Goal: Information Seeking & Learning: Learn about a topic

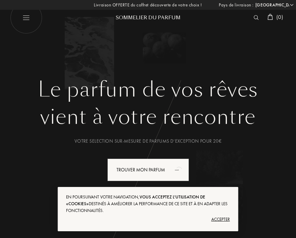
select select "FR"
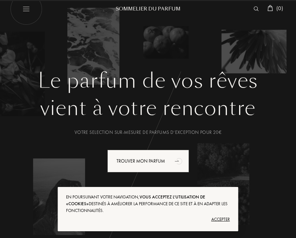
click at [221, 225] on div "Accepter" at bounding box center [147, 219] width 163 height 11
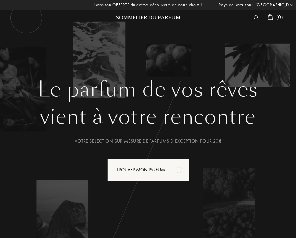
click at [254, 15] on img at bounding box center [255, 17] width 5 height 5
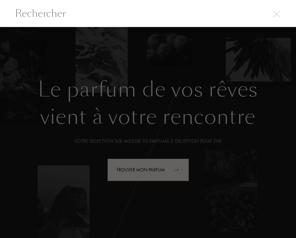
click at [254, 18] on input "text" at bounding box center [148, 13] width 296 height 15
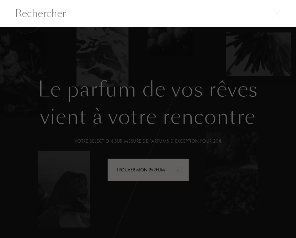
click at [211, 51] on div at bounding box center [148, 132] width 296 height 211
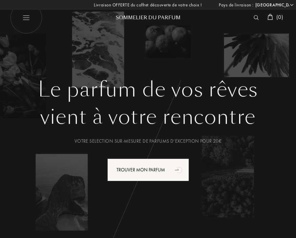
click at [24, 20] on img at bounding box center [26, 18] width 32 height 32
select select "FR"
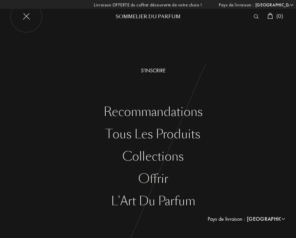
click at [156, 71] on div "S'inscrire" at bounding box center [153, 71] width 286 height 8
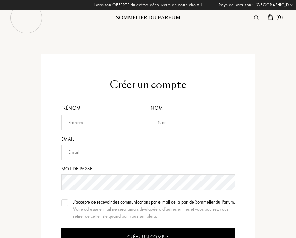
select select "FR"
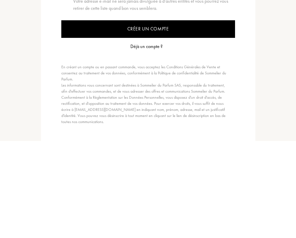
scroll to position [135, 0]
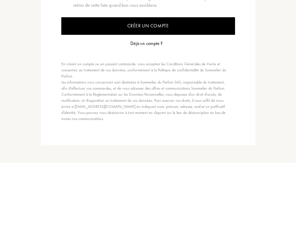
click at [151, 116] on div "Déjà un compte ?" at bounding box center [146, 119] width 32 height 7
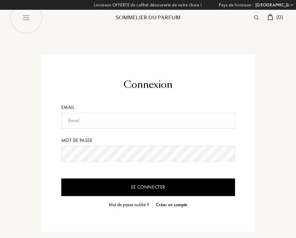
select select "FR"
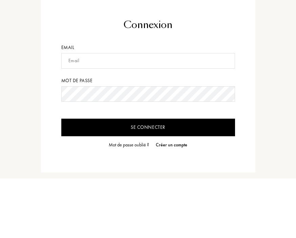
scroll to position [60, 0]
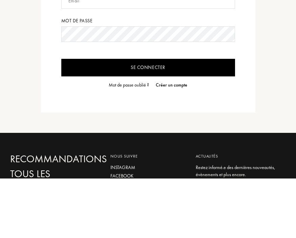
type input "otmane.cherif@gmail.com"
click at [148, 128] on input "Se connecter" at bounding box center [148, 128] width 174 height 18
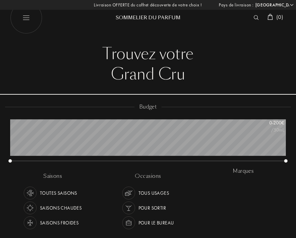
select select "FR"
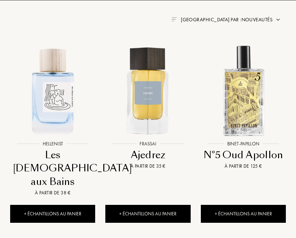
scroll to position [318, 0]
click at [157, 110] on img at bounding box center [147, 90] width 95 height 95
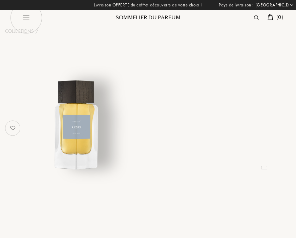
select select "FR"
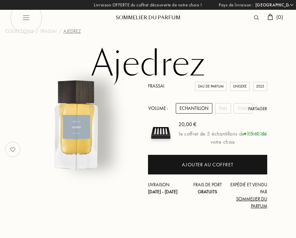
click at [279, 142] on div "Frassai Eau de Parfum Unisexe 2025 Volume : Echantillon 9mL 50mL Partager 20,00…" at bounding box center [148, 150] width 296 height 134
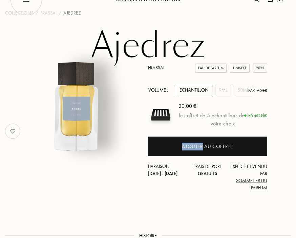
scroll to position [18, 0]
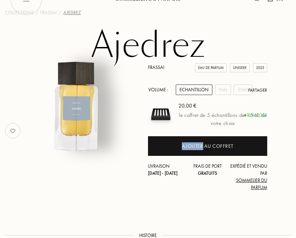
click at [165, 112] on img at bounding box center [160, 114] width 25 height 25
click at [162, 115] on img at bounding box center [160, 114] width 25 height 25
click at [221, 91] on div "9mL" at bounding box center [223, 90] width 16 height 10
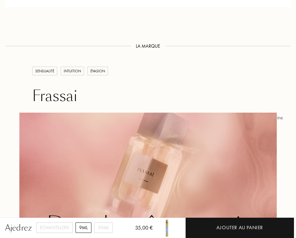
scroll to position [730, 0]
click at [61, 95] on div "Frassai" at bounding box center [158, 96] width 253 height 18
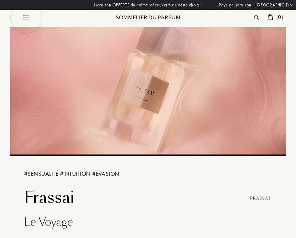
select select "FR"
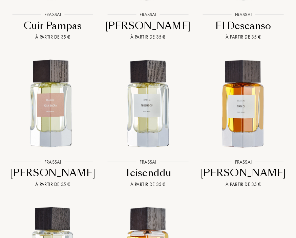
scroll to position [728, 0]
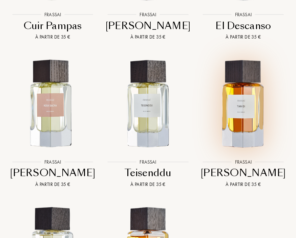
click at [251, 112] on img at bounding box center [243, 103] width 95 height 95
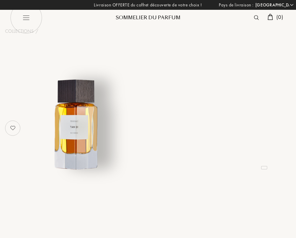
select select "FR"
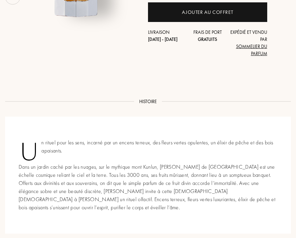
scroll to position [147, 0]
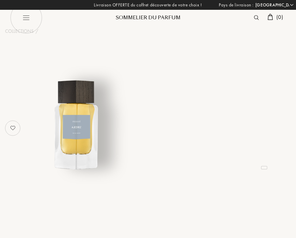
select select "FR"
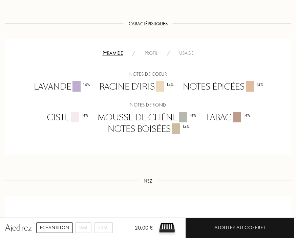
scroll to position [392, 0]
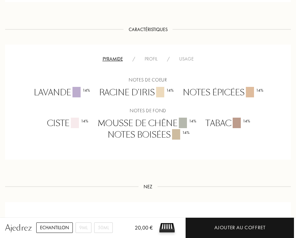
click at [248, 142] on div "Pyramide / Profil / Usage Notes de coeur Lavande 14 % Racine d'iris 14 % Notes …" at bounding box center [148, 102] width 286 height 115
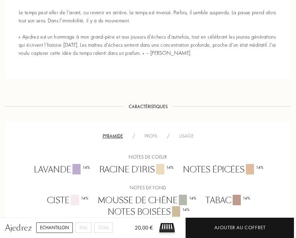
scroll to position [311, 0]
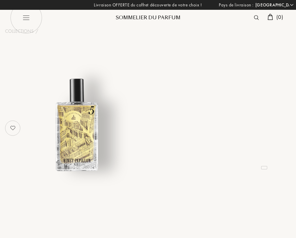
select select "FR"
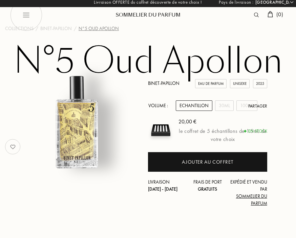
scroll to position [2, 0]
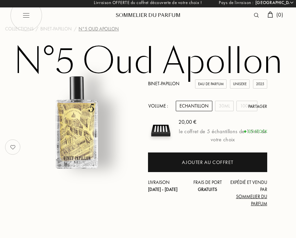
click at [27, 12] on img at bounding box center [26, 15] width 32 height 32
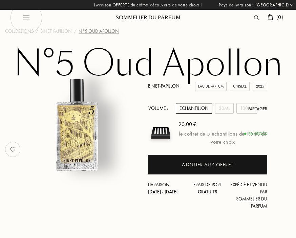
select select "FR"
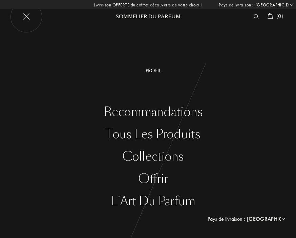
click at [156, 70] on div "Profil" at bounding box center [153, 71] width 286 height 8
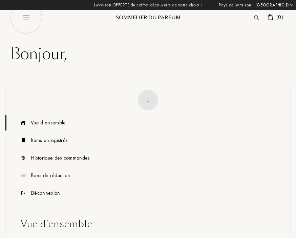
select select "FR"
type input "[PERSON_NAME]"
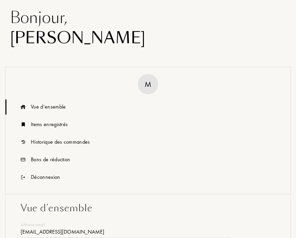
scroll to position [36, 0]
click at [59, 161] on div "Bons de réduction" at bounding box center [50, 160] width 39 height 8
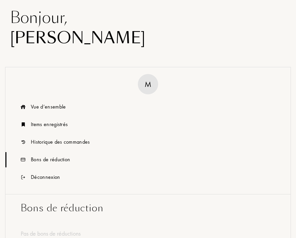
click at [50, 157] on div "Bons de réduction" at bounding box center [50, 160] width 39 height 8
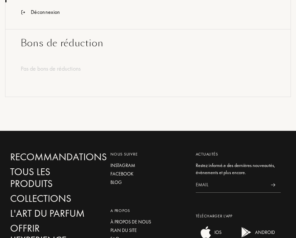
scroll to position [281, 0]
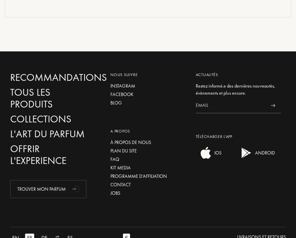
click at [77, 90] on div "Tous les produits" at bounding box center [52, 99] width 85 height 24
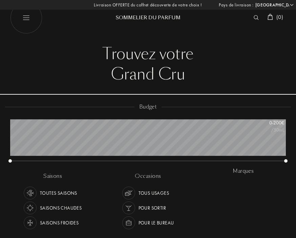
select select "FR"
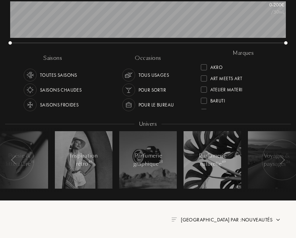
scroll to position [118, 0]
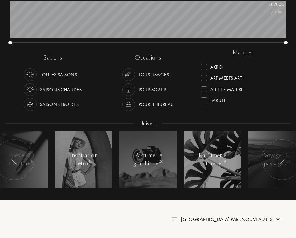
click at [65, 103] on div "Saisons froides" at bounding box center [59, 104] width 39 height 13
click at [165, 106] on div "Pour le bureau" at bounding box center [156, 104] width 36 height 13
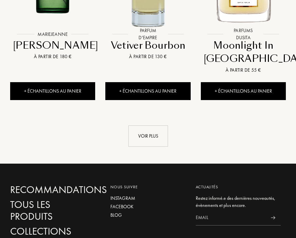
scroll to position [959, 0]
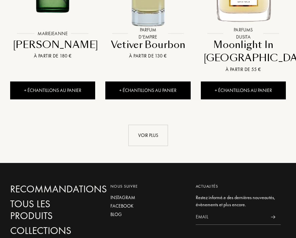
click at [155, 134] on div "Voir plus" at bounding box center [148, 135] width 40 height 21
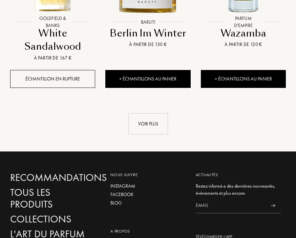
scroll to position [1687, 0]
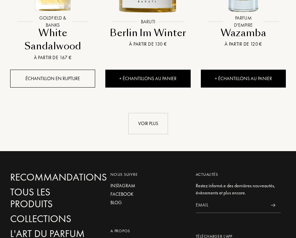
click at [160, 124] on div "Voir plus" at bounding box center [148, 123] width 40 height 21
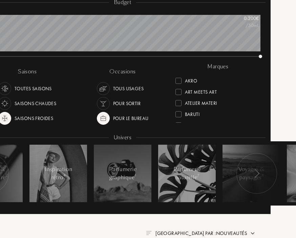
scroll to position [105, 25]
click at [99, 121] on img at bounding box center [103, 118] width 9 height 9
click at [122, 89] on div "Tous usages" at bounding box center [128, 88] width 31 height 13
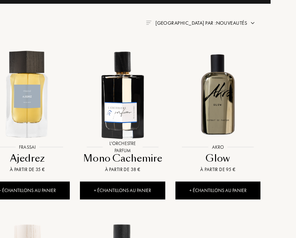
scroll to position [316, 25]
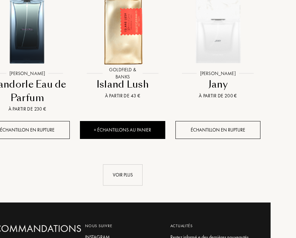
click at [128, 186] on div "Voir plus" at bounding box center [123, 175] width 40 height 21
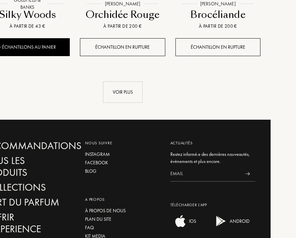
click at [130, 102] on div "Voir plus" at bounding box center [123, 92] width 40 height 21
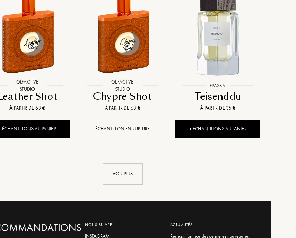
click at [134, 185] on div "Voir plus" at bounding box center [123, 173] width 40 height 21
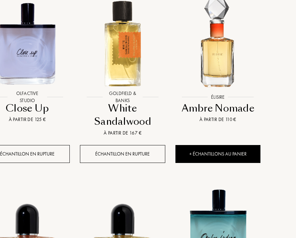
scroll to position [2886, 25]
click at [223, 76] on img at bounding box center [217, 43] width 95 height 95
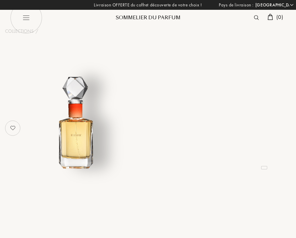
select select "FR"
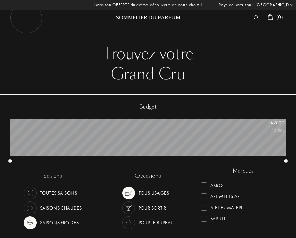
select select "FR"
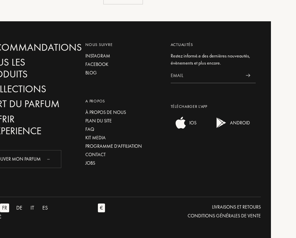
scroll to position [41, 275]
click at [282, 15] on div "[GEOGRAPHIC_DATA] : [GEOGRAPHIC_DATA] [GEOGRAPHIC_DATA] [GEOGRAPHIC_DATA] [GEOG…" at bounding box center [148, 119] width 296 height 238
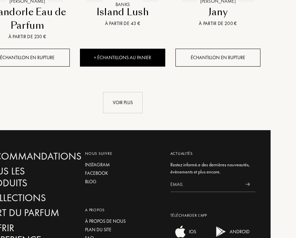
scroll to position [990, 25]
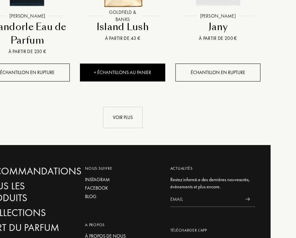
click at [130, 129] on div "Voir plus" at bounding box center [123, 117] width 40 height 21
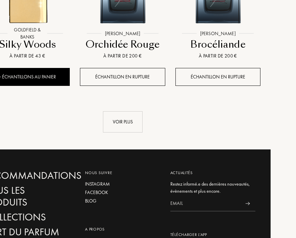
click at [125, 133] on div "Voir plus" at bounding box center [123, 122] width 40 height 21
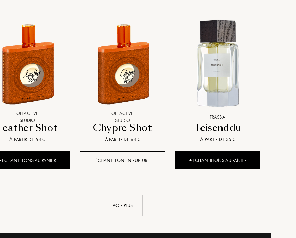
click at [131, 213] on div "Voir plus" at bounding box center [123, 205] width 40 height 21
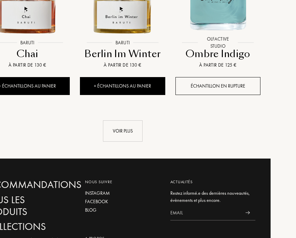
scroll to position [3123, 25]
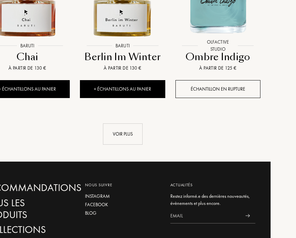
click at [132, 144] on div "Voir plus" at bounding box center [123, 133] width 40 height 21
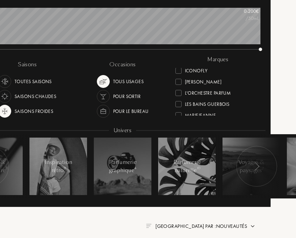
scroll to position [137, 0]
click at [182, 82] on div "Jacques Fath" at bounding box center [198, 80] width 46 height 9
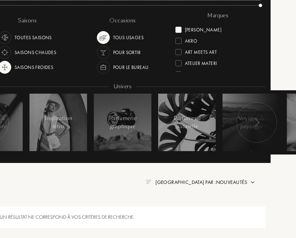
scroll to position [143, 25]
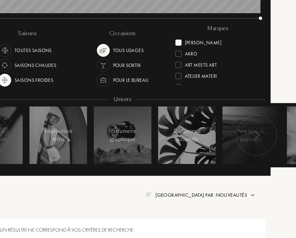
click at [103, 48] on img at bounding box center [102, 50] width 9 height 9
click at [8, 81] on img at bounding box center [4, 79] width 9 height 9
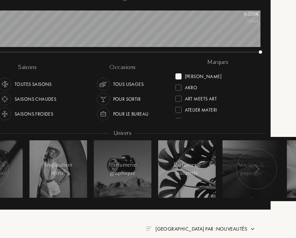
scroll to position [110, 25]
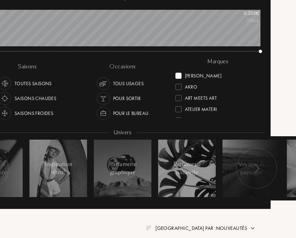
click at [181, 75] on div "Jacques Fath" at bounding box center [198, 74] width 46 height 9
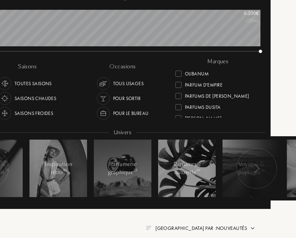
scroll to position [204, 0]
click at [183, 84] on div "Parfum d'Empire" at bounding box center [198, 82] width 47 height 9
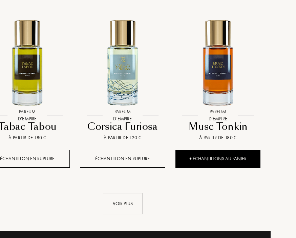
scroll to position [905, 25]
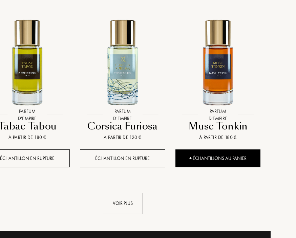
click at [141, 203] on div "Voir plus" at bounding box center [123, 203] width 40 height 21
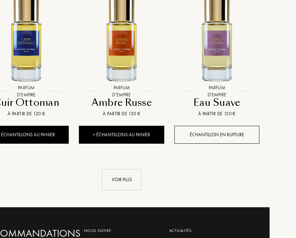
scroll to position [1645, 26]
click at [132, 177] on div "Voir plus" at bounding box center [122, 179] width 40 height 21
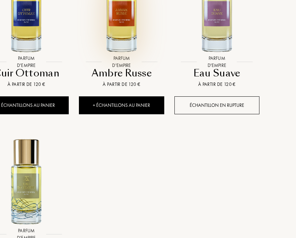
scroll to position [1674, 26]
click at [129, 51] on img at bounding box center [121, 8] width 95 height 95
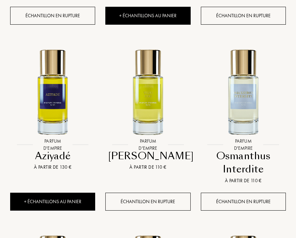
scroll to position [1233, 0]
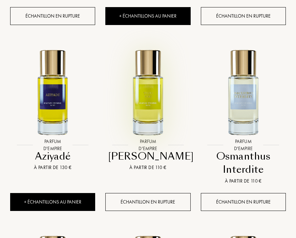
click at [161, 98] on img at bounding box center [147, 91] width 95 height 95
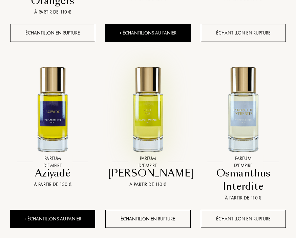
scroll to position [1212, 0]
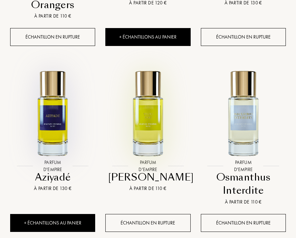
click at [63, 126] on img at bounding box center [52, 112] width 95 height 95
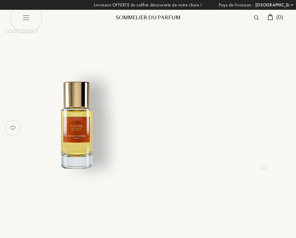
select select "FR"
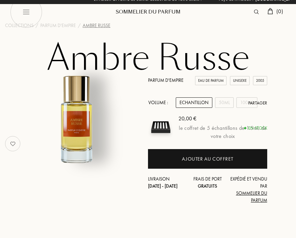
scroll to position [7, 0]
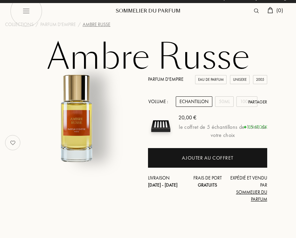
click at [229, 104] on div "50mL" at bounding box center [224, 101] width 19 height 10
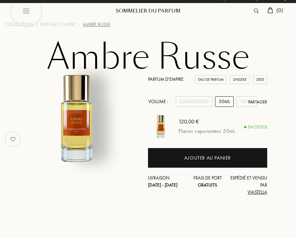
click at [250, 100] on div "Partager" at bounding box center [257, 102] width 19 height 7
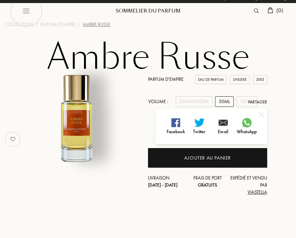
click at [243, 103] on div "100mL" at bounding box center [246, 101] width 21 height 10
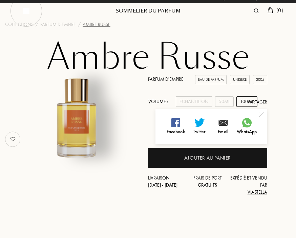
click at [275, 126] on div "Parfum d'Empire Eau de Parfum Unisexe 2005 Volume : Echantillon 50mL 100mL Part…" at bounding box center [148, 139] width 296 height 127
click at [263, 115] on img at bounding box center [260, 114] width 5 height 5
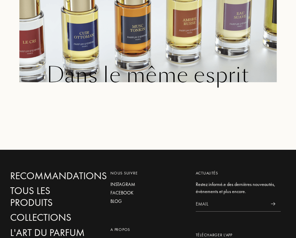
scroll to position [1046, 0]
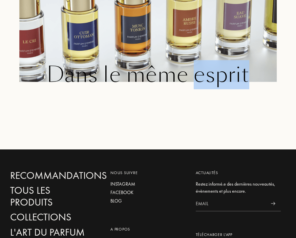
click at [206, 135] on div "Dans le même esprit" at bounding box center [148, 106] width 286 height 87
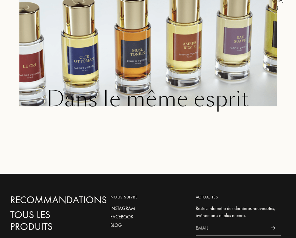
click at [204, 171] on div "Dans le même esprit" at bounding box center [148, 130] width 286 height 87
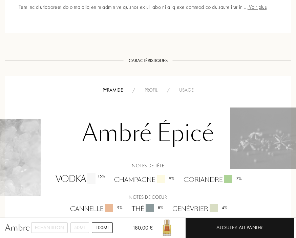
click at [231, 141] on img at bounding box center [276, 139] width 93 height 62
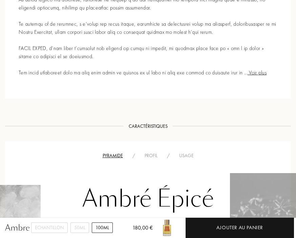
scroll to position [357, 0]
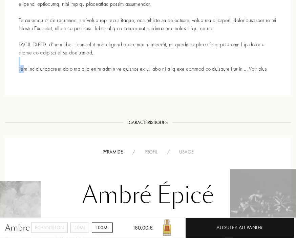
click at [247, 73] on span "Voir plus" at bounding box center [256, 69] width 19 height 7
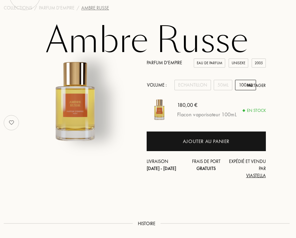
scroll to position [0, 1]
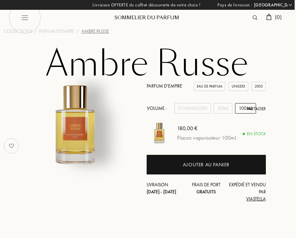
click at [202, 110] on div "Echantillon" at bounding box center [192, 108] width 37 height 10
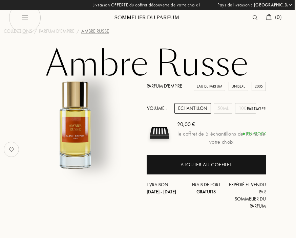
click at [218, 163] on div "Ajouter au coffret" at bounding box center [205, 165] width 51 height 8
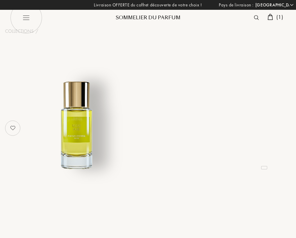
select select "FR"
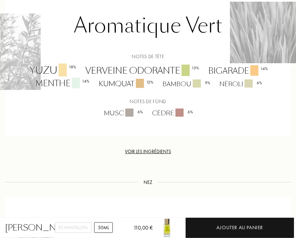
scroll to position [486, 0]
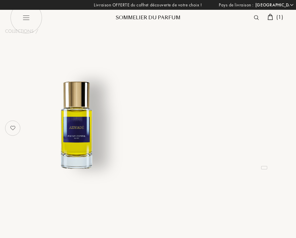
select select "FR"
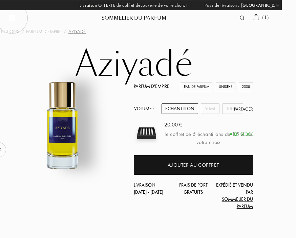
scroll to position [0, 15]
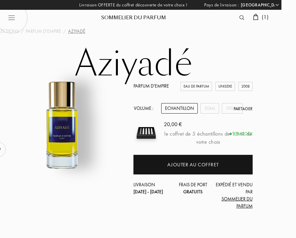
click at [14, 13] on img at bounding box center [12, 18] width 32 height 32
select select "FR"
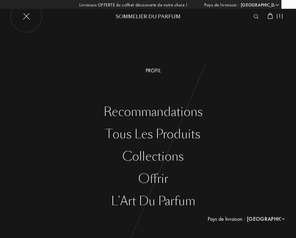
click at [191, 128] on div "Tous les produits" at bounding box center [153, 135] width 286 height 14
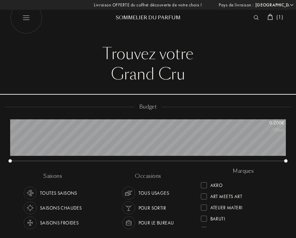
select select "FR"
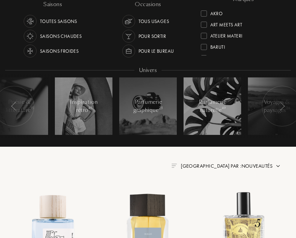
scroll to position [172, 0]
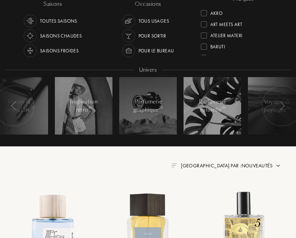
click at [278, 106] on div at bounding box center [281, 106] width 41 height 41
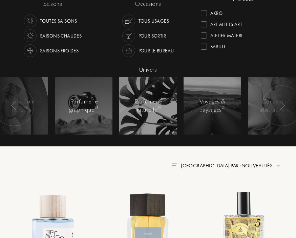
click at [281, 102] on img at bounding box center [281, 105] width 5 height 9
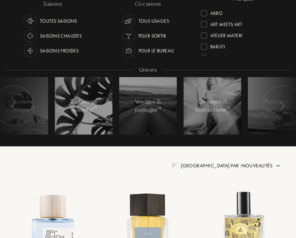
click at [280, 102] on img at bounding box center [281, 105] width 5 height 9
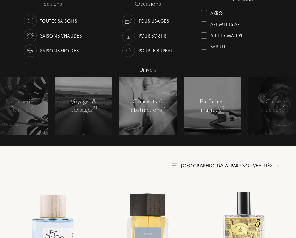
click at [278, 104] on div at bounding box center [281, 106] width 41 height 41
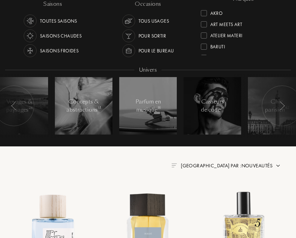
click at [281, 103] on img at bounding box center [281, 105] width 5 height 9
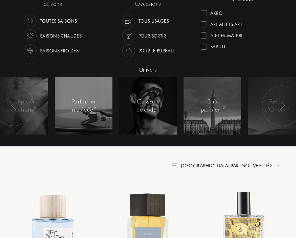
click at [158, 97] on div at bounding box center [148, 106] width 58 height 58
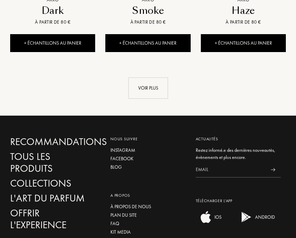
click at [160, 87] on div "Voir plus" at bounding box center [148, 88] width 40 height 21
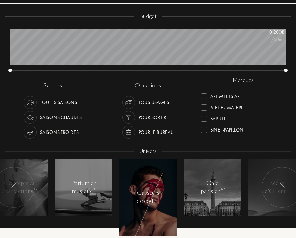
scroll to position [12, 0]
click at [204, 105] on div at bounding box center [204, 106] width 6 height 6
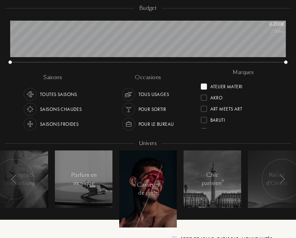
scroll to position [98, 0]
click at [209, 87] on div "Atelier Materi" at bounding box center [222, 85] width 42 height 9
click at [207, 85] on div "Akro" at bounding box center [212, 85] width 22 height 9
click at [207, 86] on div "Akro" at bounding box center [212, 85] width 22 height 9
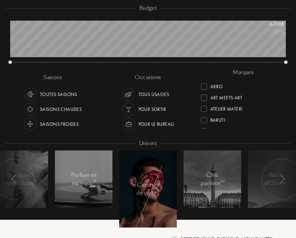
click at [273, 180] on div at bounding box center [281, 179] width 41 height 41
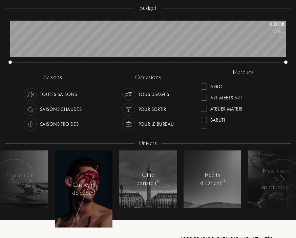
click at [279, 176] on div at bounding box center [281, 179] width 41 height 41
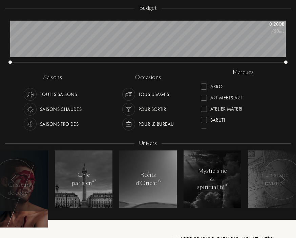
click at [282, 175] on img at bounding box center [281, 179] width 5 height 9
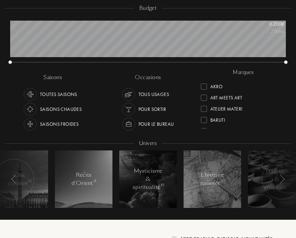
click at [281, 177] on img at bounding box center [281, 179] width 5 height 9
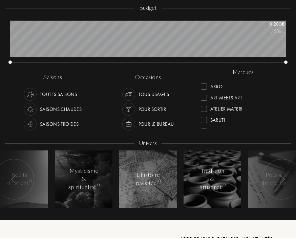
click at [282, 177] on img at bounding box center [281, 179] width 5 height 9
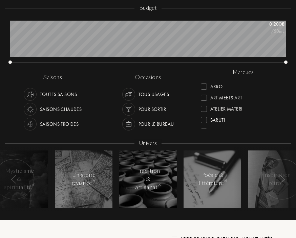
click at [282, 174] on div at bounding box center [281, 179] width 41 height 41
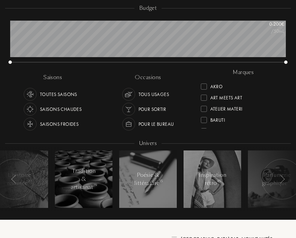
click at [283, 175] on img at bounding box center [281, 179] width 5 height 9
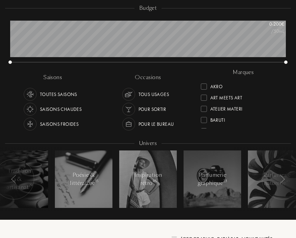
click at [282, 176] on img at bounding box center [281, 179] width 5 height 9
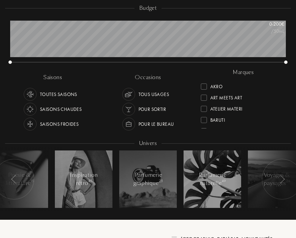
click at [281, 176] on img at bounding box center [281, 179] width 5 height 9
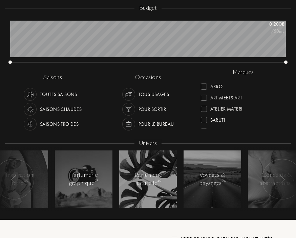
click at [281, 173] on div at bounding box center [281, 179] width 41 height 41
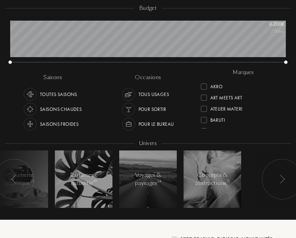
click at [203, 110] on div at bounding box center [204, 109] width 6 height 6
click at [207, 107] on div "Art Meets Art" at bounding box center [221, 107] width 41 height 9
click at [206, 111] on div "Akro" at bounding box center [212, 107] width 22 height 9
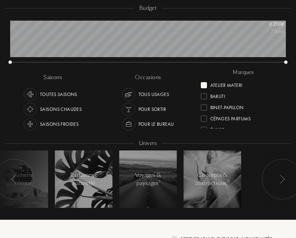
click at [277, 141] on div "univers Univers" at bounding box center [148, 144] width 286 height 8
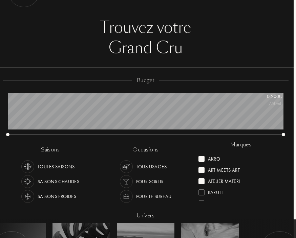
click at [205, 155] on div "Akro" at bounding box center [209, 157] width 22 height 9
click at [203, 155] on div "Art Meets Art" at bounding box center [218, 157] width 41 height 9
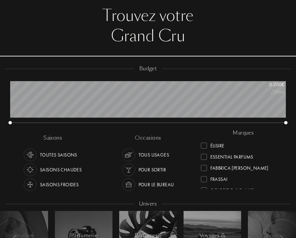
scroll to position [29, 0]
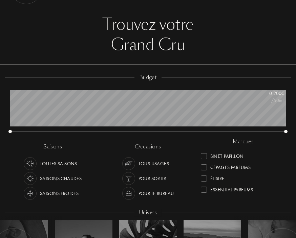
click at [235, 143] on div "marques" at bounding box center [243, 142] width 30 height 8
click at [206, 156] on div at bounding box center [204, 156] width 6 height 6
click at [290, 155] on div "marques Akro Art Meets Art Atelier Materi Baruti Binet-Papillon Cépages Parfums…" at bounding box center [243, 168] width 95 height 61
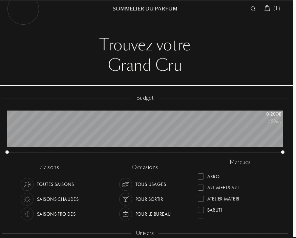
scroll to position [0, 3]
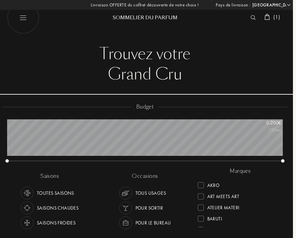
click at [174, 60] on div "Trouvez votre" at bounding box center [144, 54] width 275 height 20
click at [22, 18] on img at bounding box center [23, 18] width 32 height 32
select select "FR"
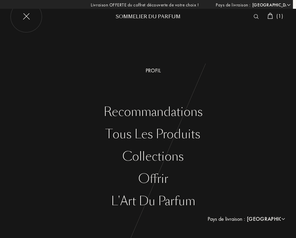
click at [188, 140] on div "Tous les produits" at bounding box center [153, 135] width 286 height 14
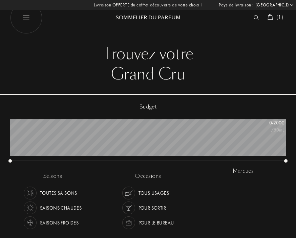
select select "FR"
click at [257, 18] on img at bounding box center [255, 17] width 5 height 5
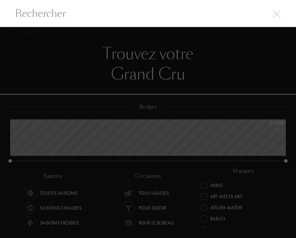
click at [26, 19] on input "text" at bounding box center [148, 13] width 296 height 15
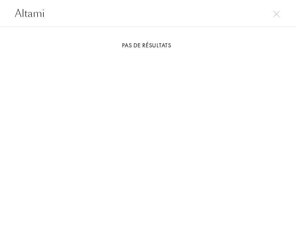
type input "R"
type input "A"
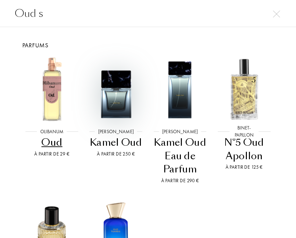
type input "Oud s"
click at [91, 90] on img at bounding box center [116, 89] width 64 height 64
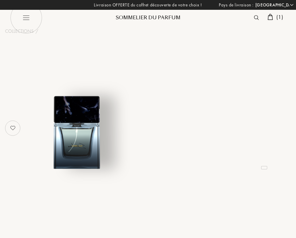
select select "FR"
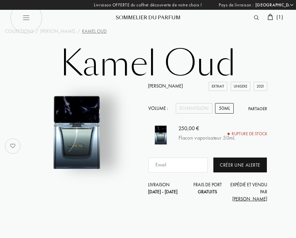
click at [255, 17] on img at bounding box center [256, 17] width 5 height 5
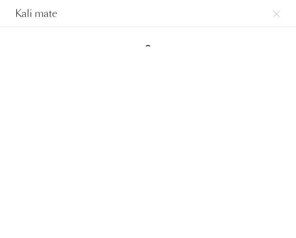
type input "Kali mate"
click at [281, 13] on input "Kali mate" at bounding box center [148, 13] width 296 height 15
click at [274, 20] on input "Kali mate" at bounding box center [148, 13] width 296 height 15
click at [273, 20] on input "Kali mate" at bounding box center [148, 13] width 296 height 15
click at [279, 16] on img at bounding box center [276, 13] width 7 height 7
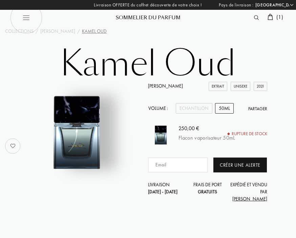
click at [274, 14] on div "( 1 )" at bounding box center [275, 17] width 21 height 9
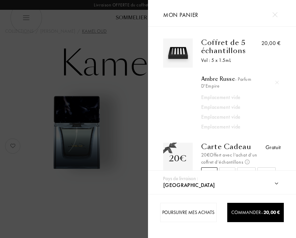
click at [112, 143] on div at bounding box center [74, 119] width 148 height 238
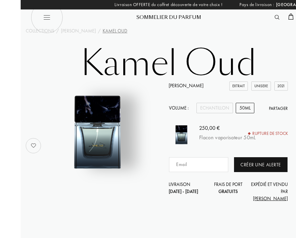
scroll to position [0, 0]
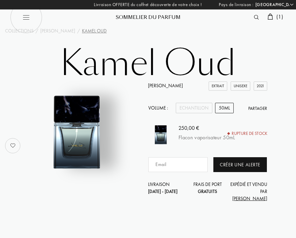
click at [23, 18] on img at bounding box center [26, 17] width 32 height 32
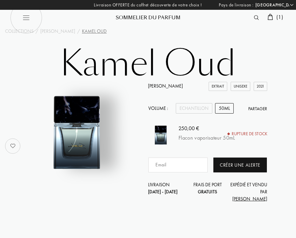
select select "FR"
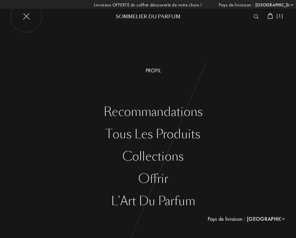
click at [192, 128] on div "Tous les produits" at bounding box center [153, 135] width 286 height 14
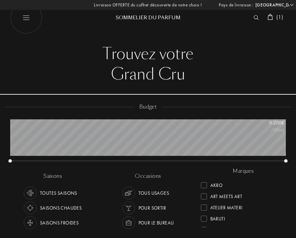
select select "FR"
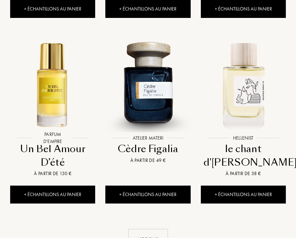
scroll to position [870, 0]
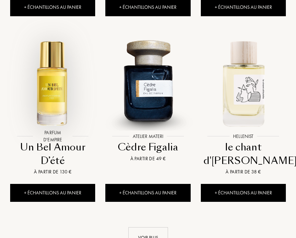
click at [26, 79] on img at bounding box center [52, 83] width 95 height 95
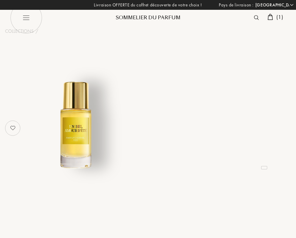
select select "FR"
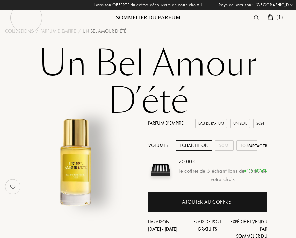
click at [23, 20] on img at bounding box center [26, 18] width 32 height 32
select select "FR"
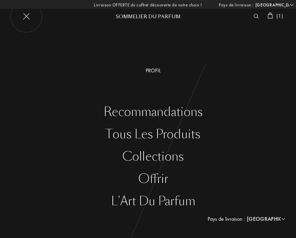
click at [169, 154] on div "Collections" at bounding box center [153, 157] width 286 height 14
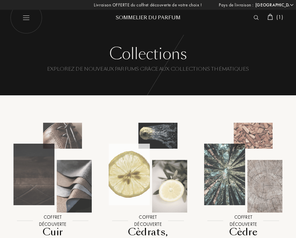
select select "FR"
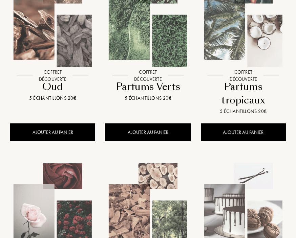
scroll to position [477, 0]
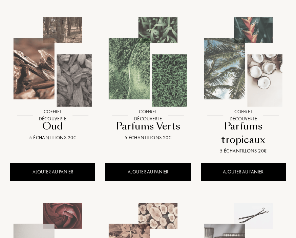
click at [64, 85] on img at bounding box center [52, 62] width 95 height 95
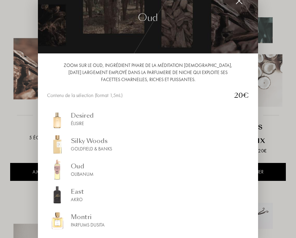
scroll to position [16, 0]
click at [16, 126] on div at bounding box center [148, 134] width 296 height 268
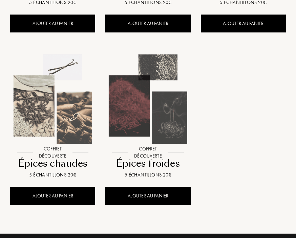
scroll to position [798, 0]
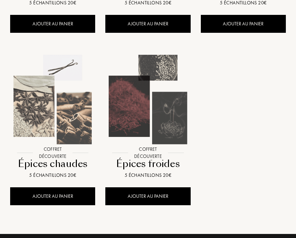
click at [66, 120] on img at bounding box center [52, 99] width 95 height 95
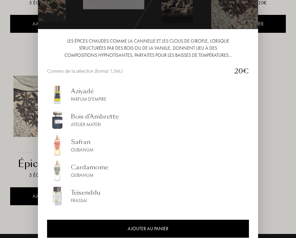
scroll to position [40, 0]
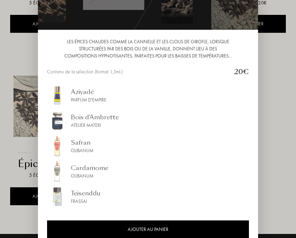
click at [282, 96] on div at bounding box center [148, 134] width 296 height 268
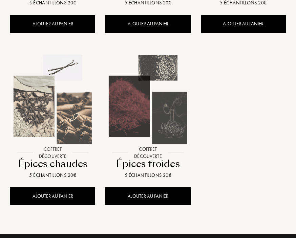
click at [160, 126] on img at bounding box center [147, 99] width 95 height 95
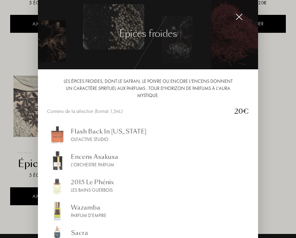
scroll to position [0, 0]
click at [246, 31] on img at bounding box center [148, 34] width 220 height 71
click at [241, 21] on img at bounding box center [238, 16] width 7 height 7
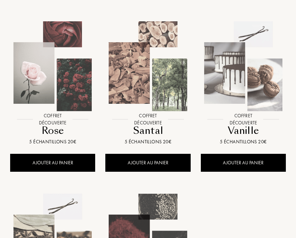
scroll to position [659, 0]
click at [242, 86] on img at bounding box center [243, 66] width 95 height 95
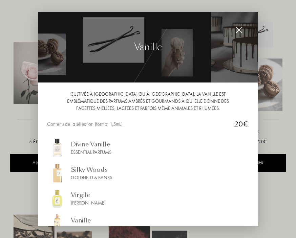
scroll to position [0, 0]
click at [240, 33] on img at bounding box center [238, 29] width 7 height 7
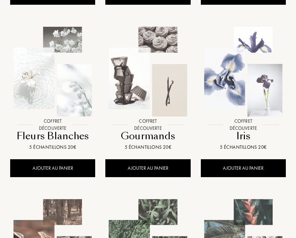
scroll to position [284, 0]
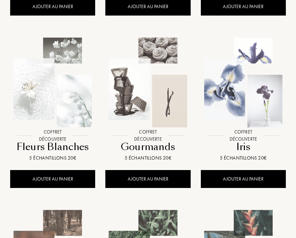
click at [169, 90] on img at bounding box center [147, 82] width 95 height 95
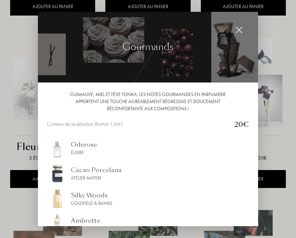
scroll to position [0, 0]
click at [242, 28] on img at bounding box center [238, 29] width 7 height 7
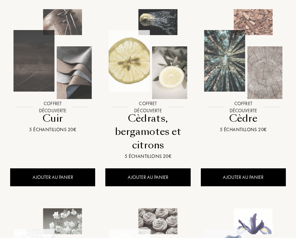
click at [79, 48] on img at bounding box center [52, 54] width 95 height 95
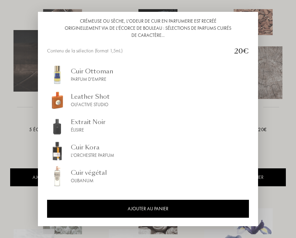
scroll to position [73, 0]
click at [277, 35] on div at bounding box center [148, 119] width 296 height 238
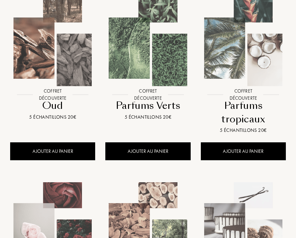
click at [254, 77] on img at bounding box center [243, 41] width 95 height 95
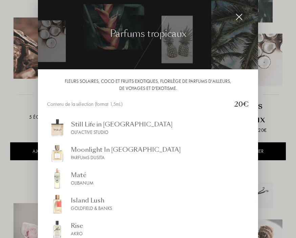
scroll to position [0, 0]
click at [242, 21] on img at bounding box center [238, 16] width 7 height 7
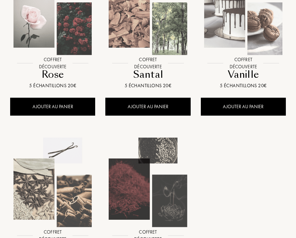
scroll to position [715, 0]
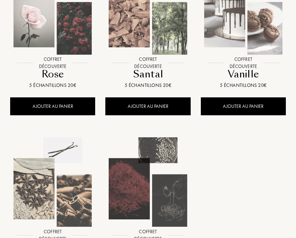
click at [159, 39] on img at bounding box center [147, 9] width 95 height 95
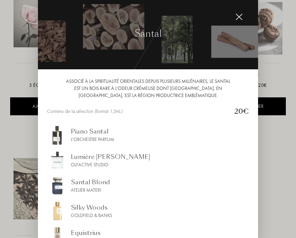
scroll to position [0, 0]
click at [247, 31] on img at bounding box center [148, 34] width 220 height 71
click at [242, 21] on img at bounding box center [238, 16] width 7 height 7
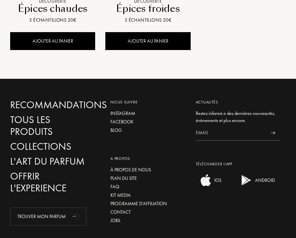
scroll to position [955, 0]
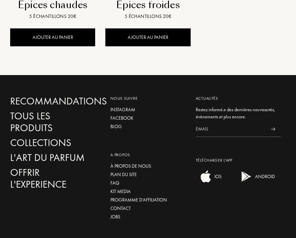
select select "FR"
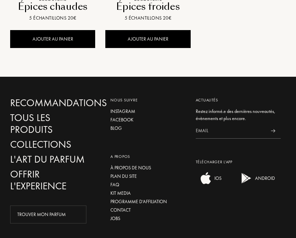
scroll to position [978, 0]
